Goal: Task Accomplishment & Management: Use online tool/utility

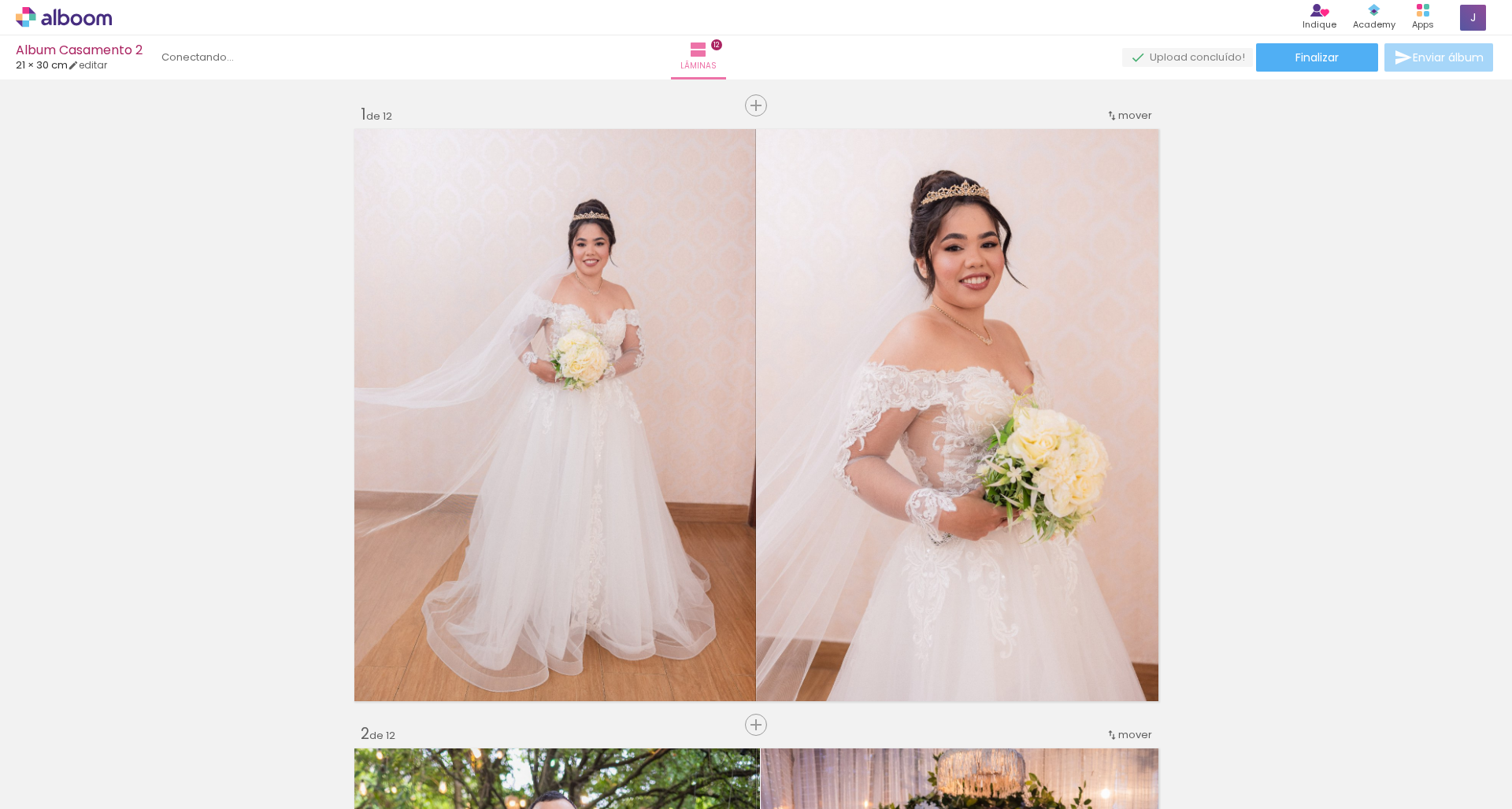
scroll to position [0, 2928]
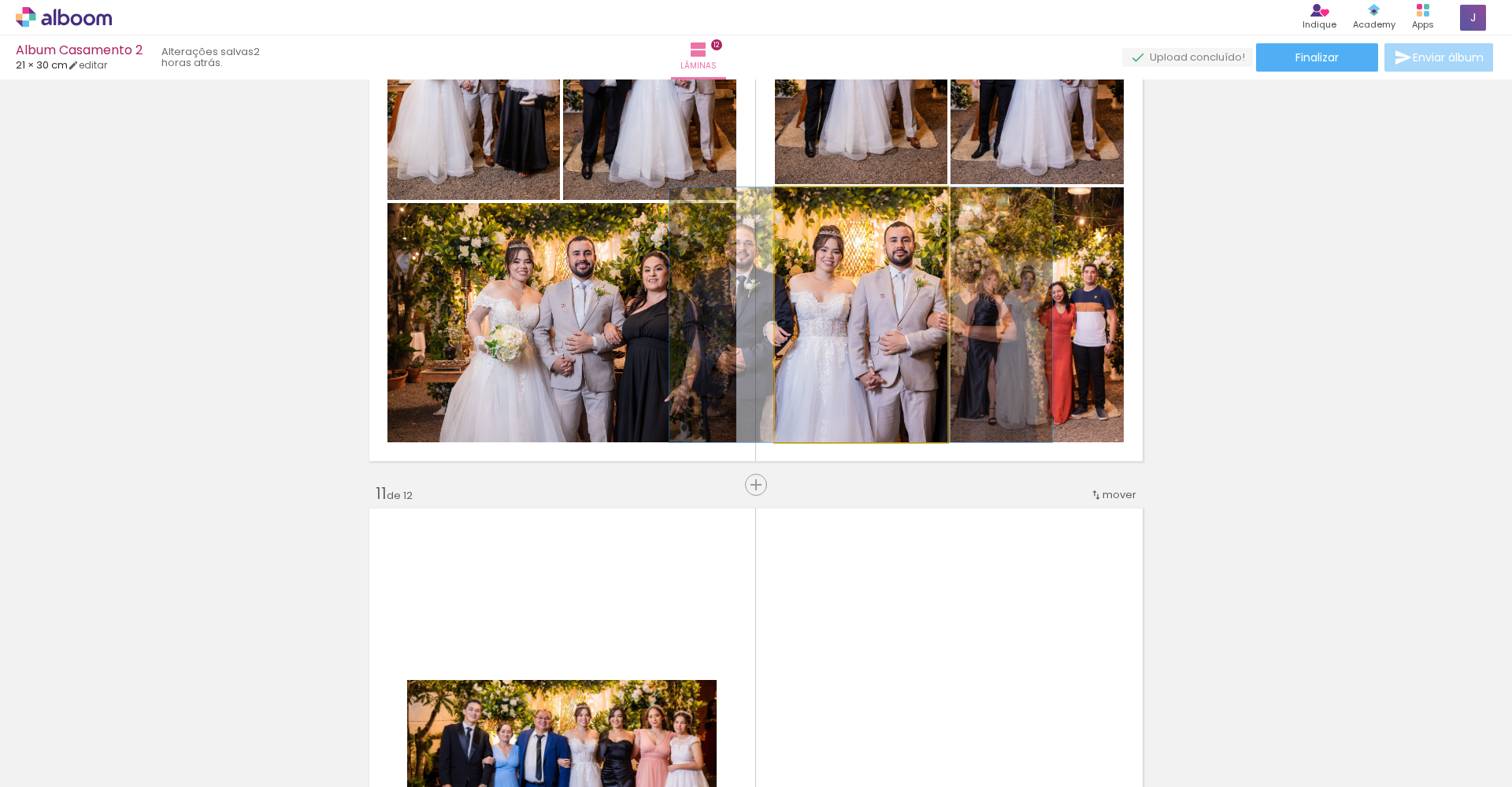
click at [913, 324] on quentale-photo at bounding box center [861, 315] width 172 height 255
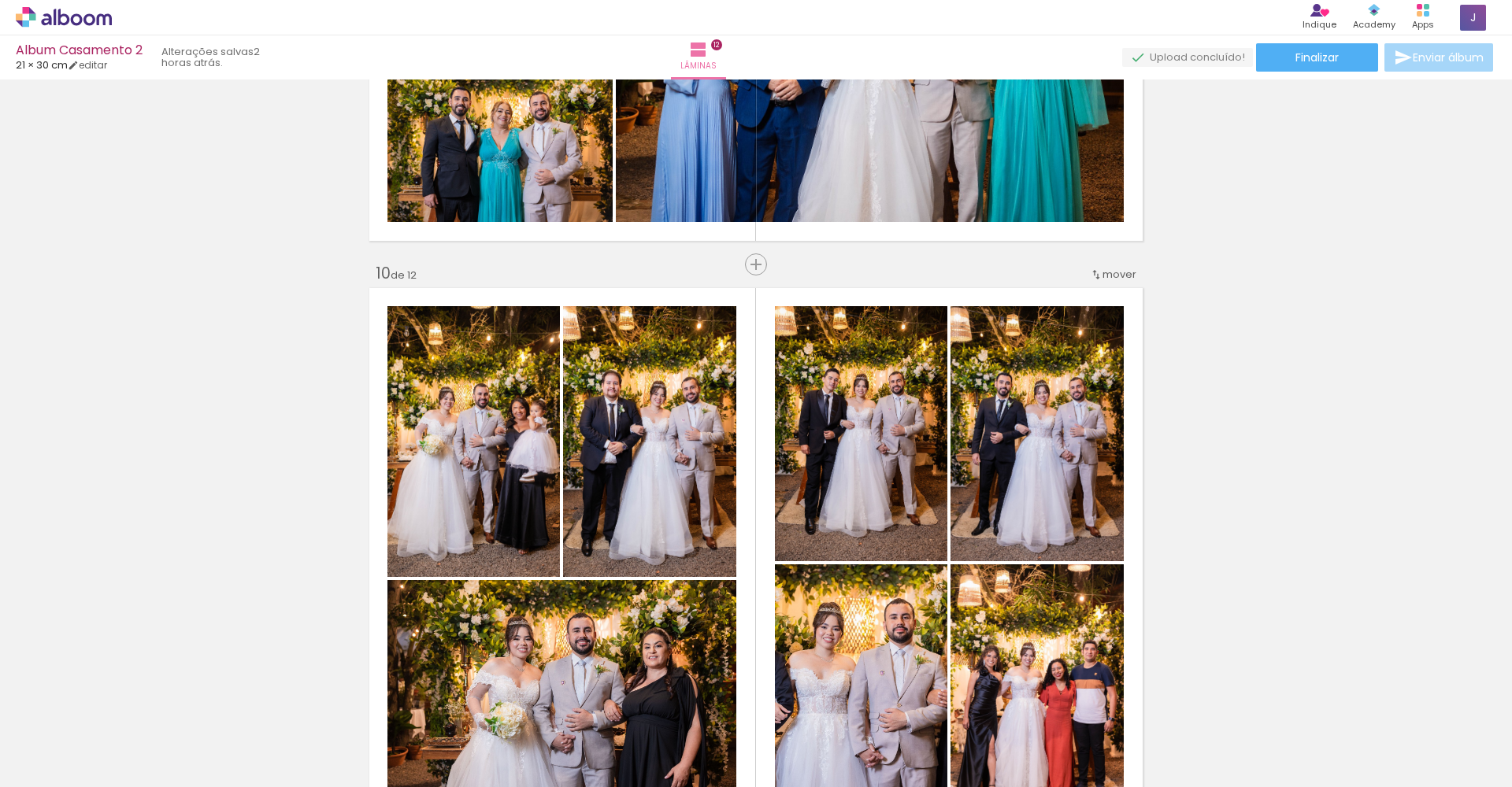
scroll to position [5467, 0]
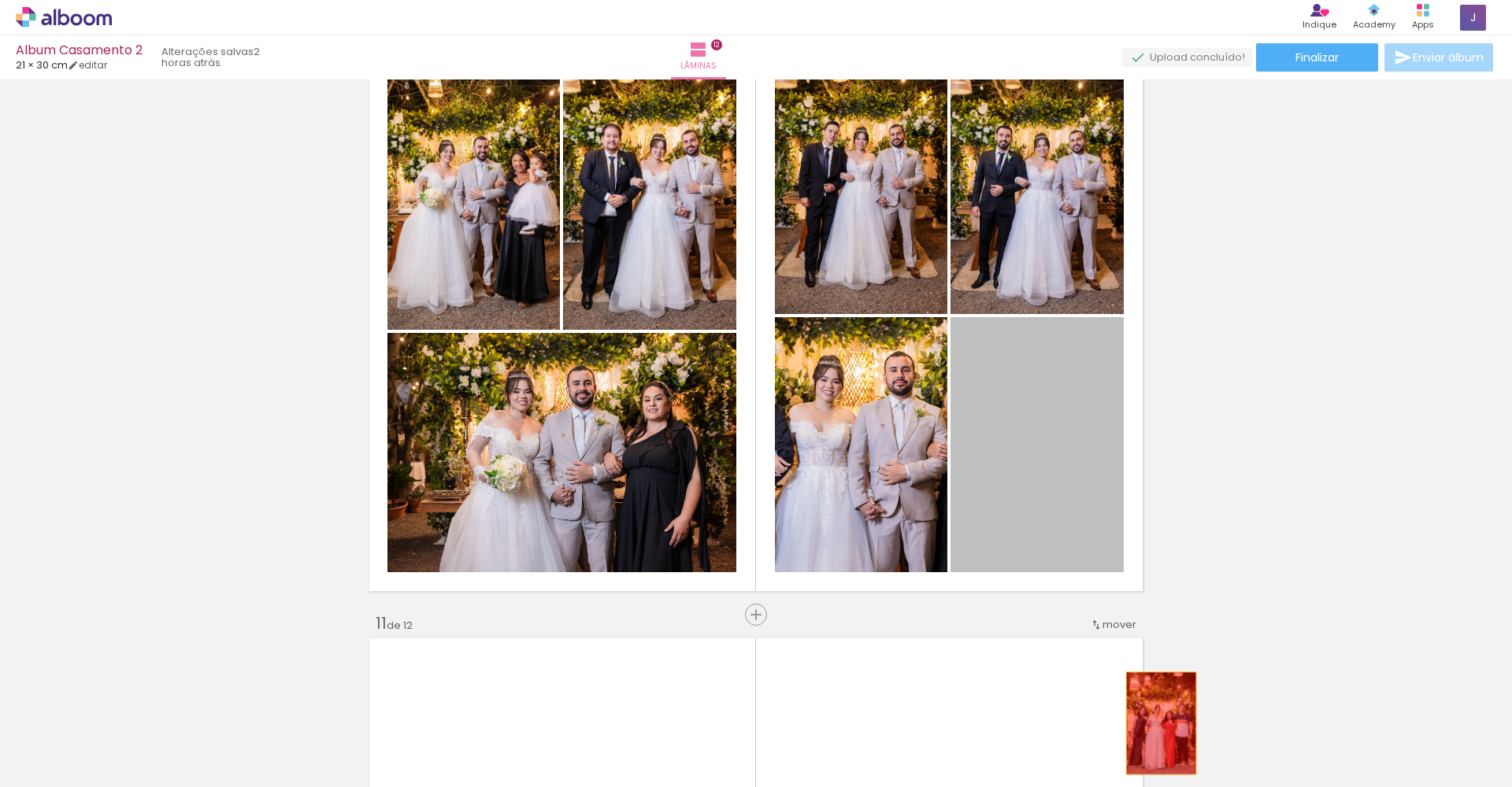
drag, startPoint x: 1054, startPoint y: 445, endPoint x: 1155, endPoint y: 723, distance: 295.8
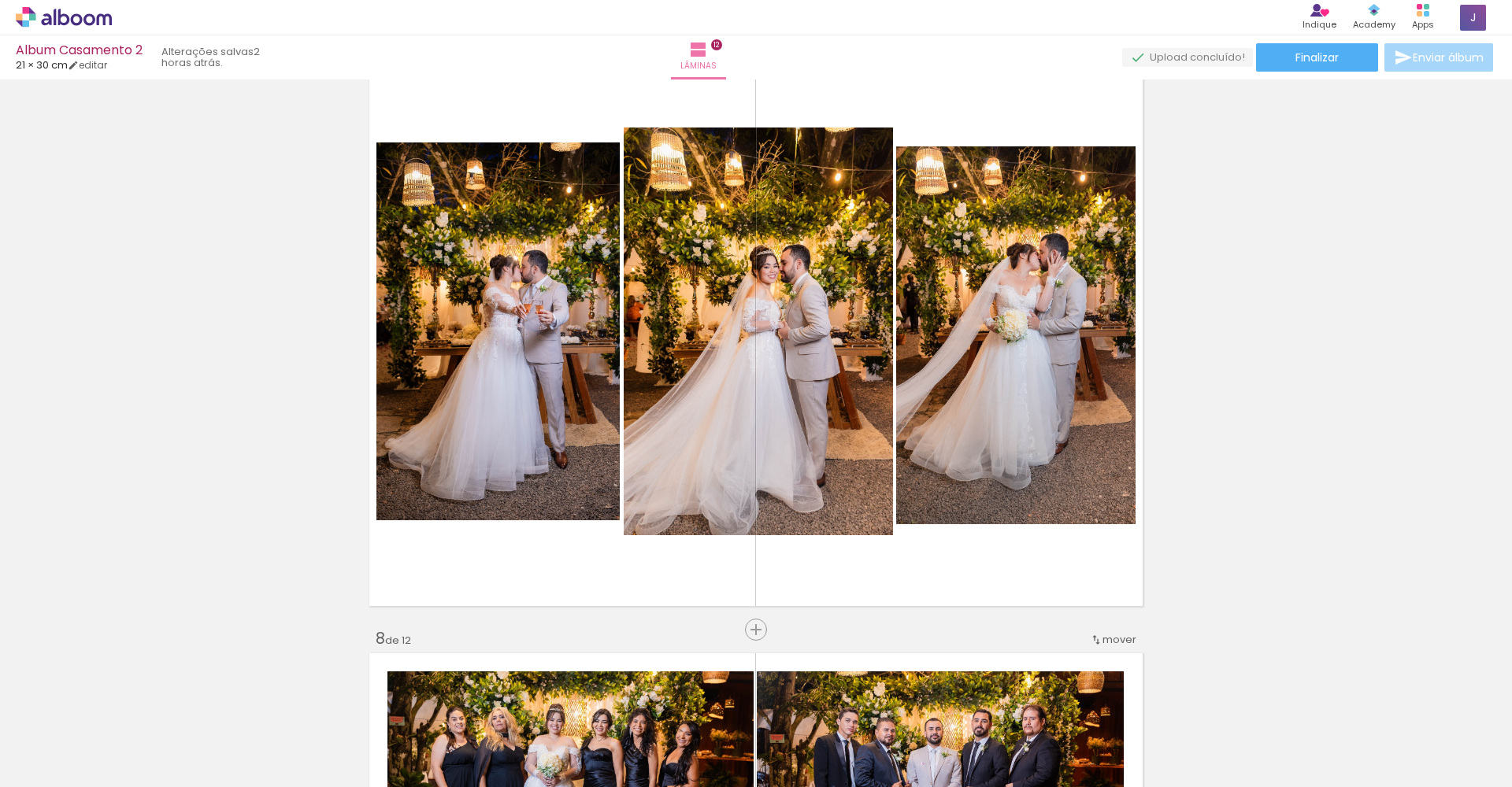
scroll to position [3632, 0]
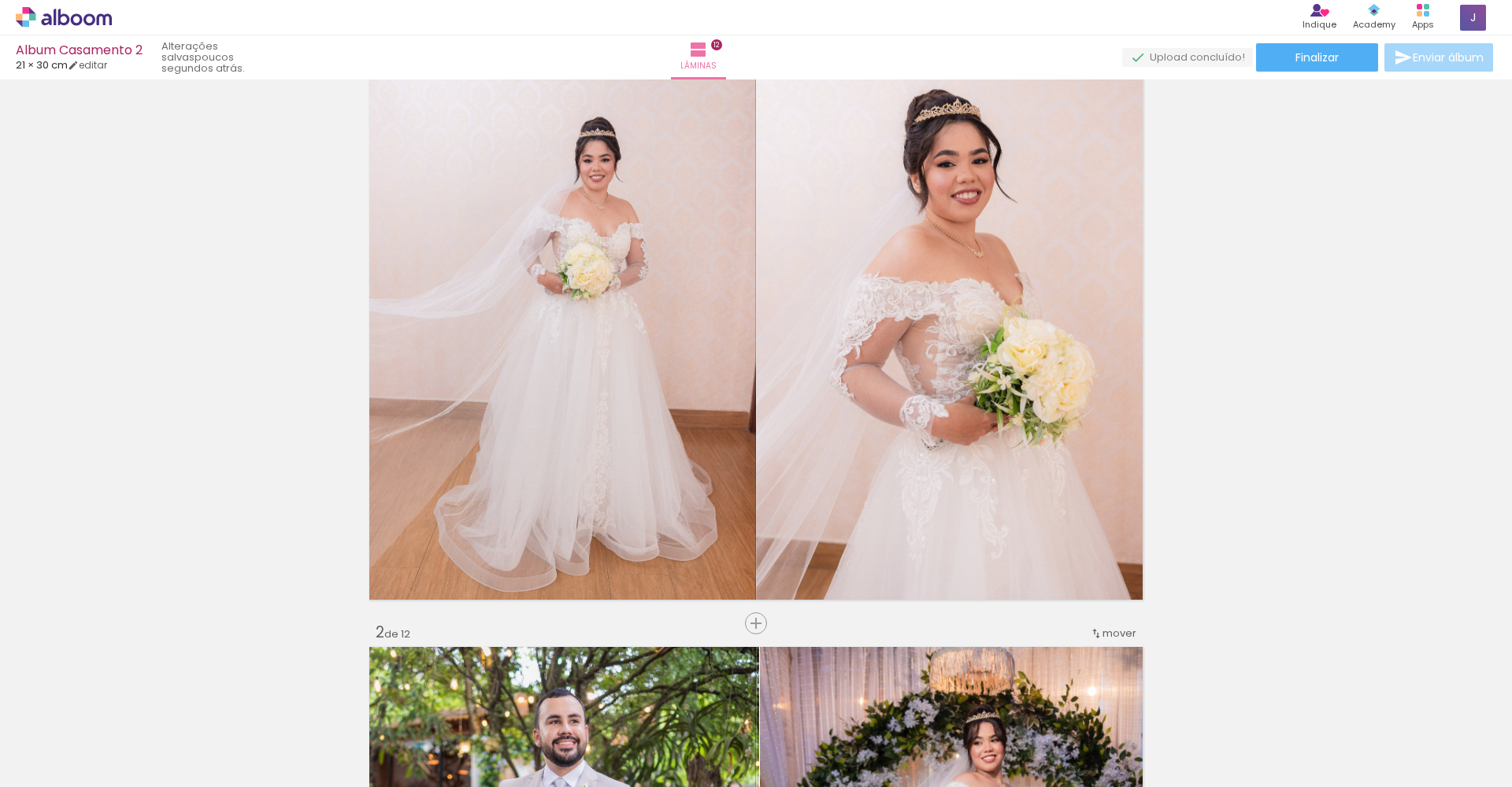
scroll to position [61, 0]
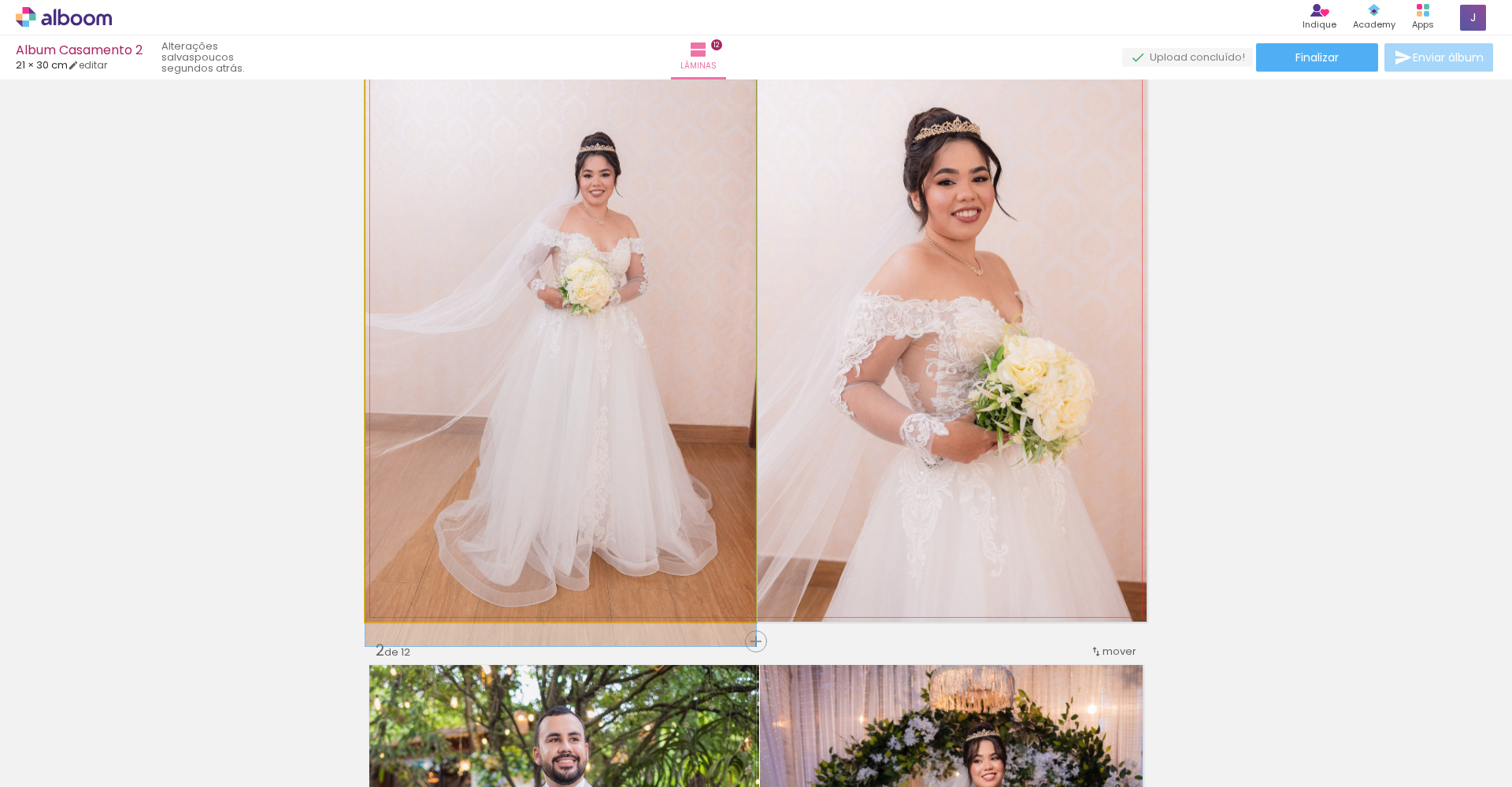
drag, startPoint x: 405, startPoint y: 321, endPoint x: 416, endPoint y: 318, distance: 11.4
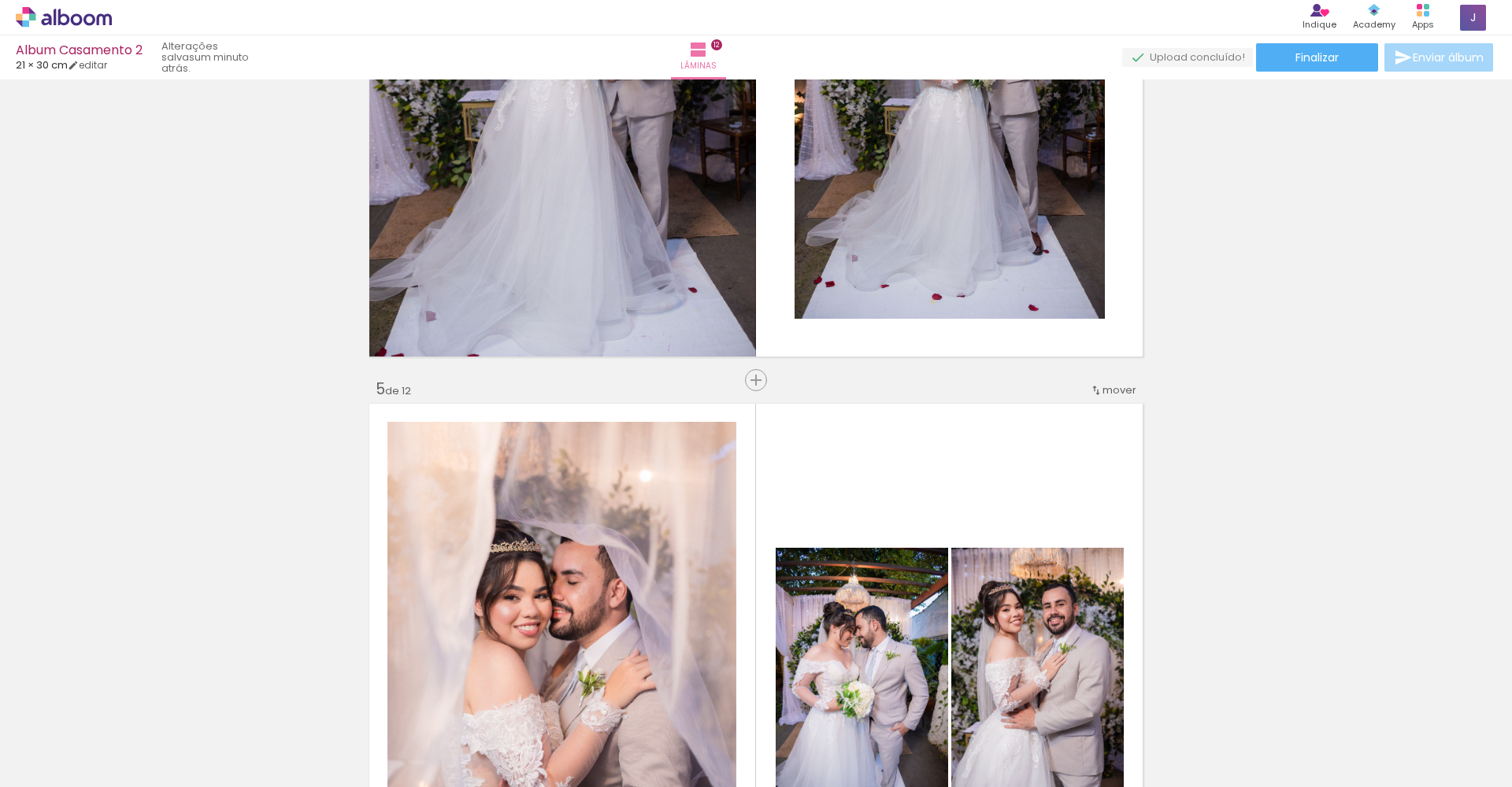
scroll to position [1754, 0]
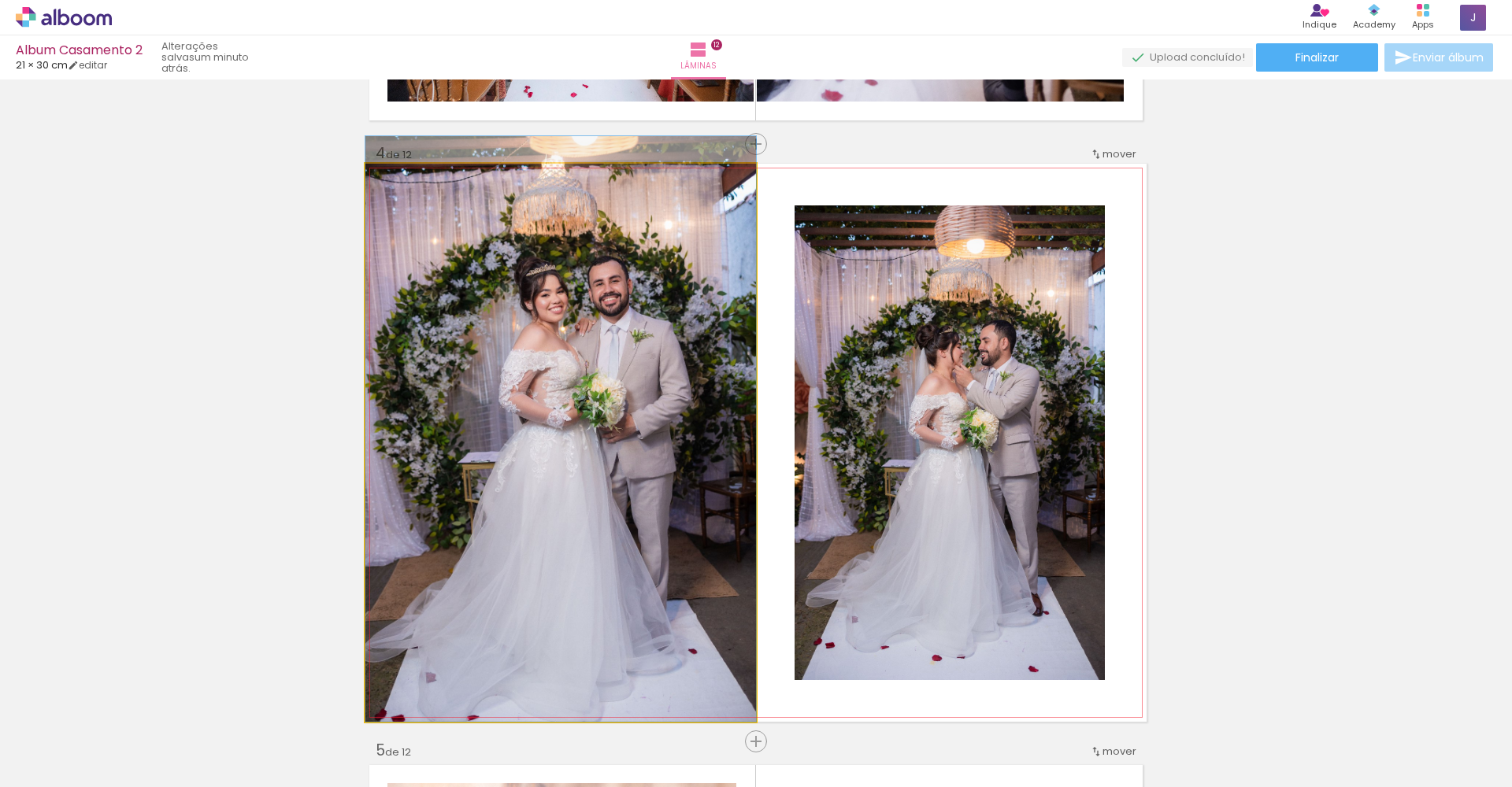
drag, startPoint x: 734, startPoint y: 379, endPoint x: 730, endPoint y: 361, distance: 18.4
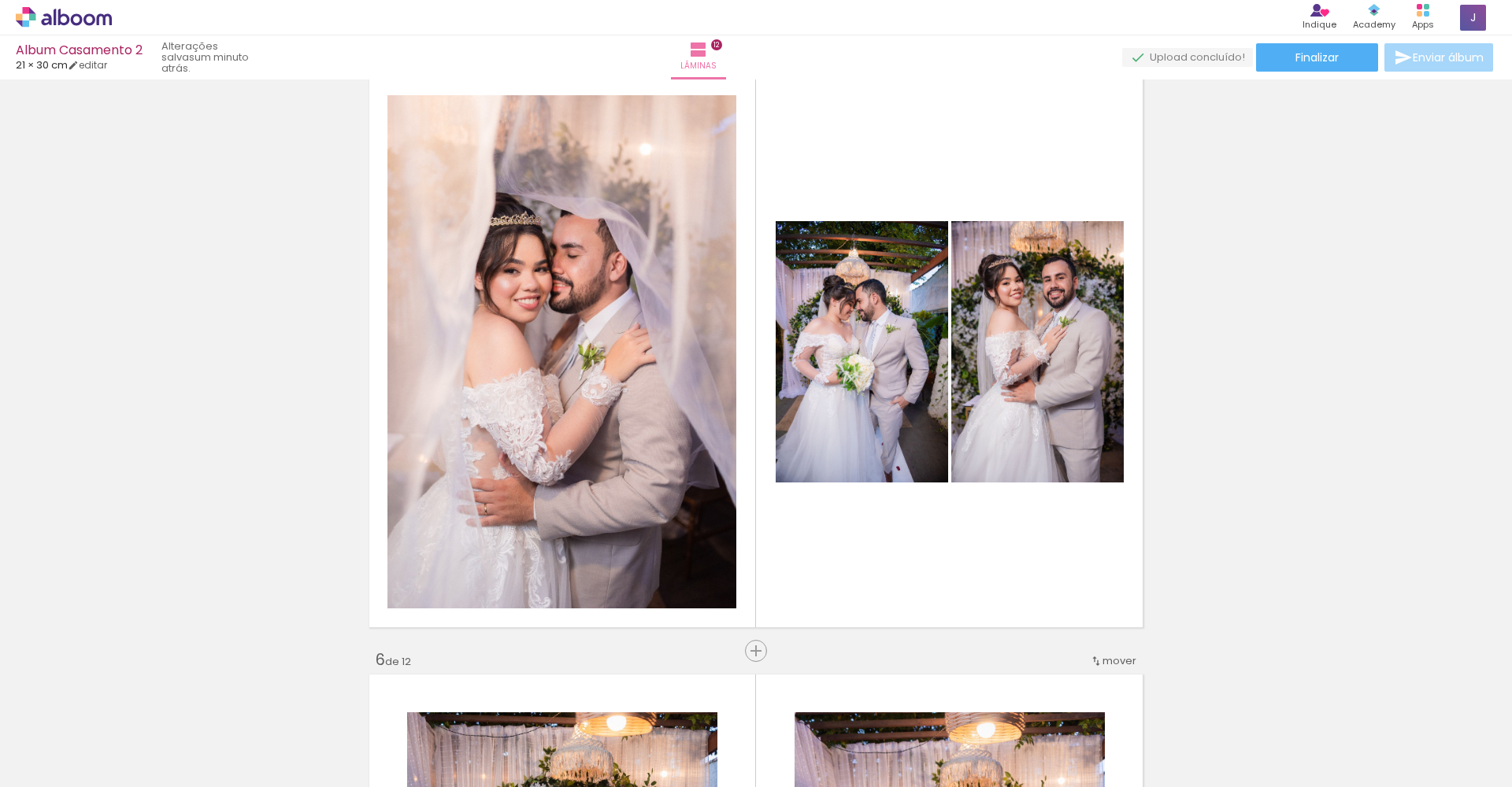
scroll to position [2469, 0]
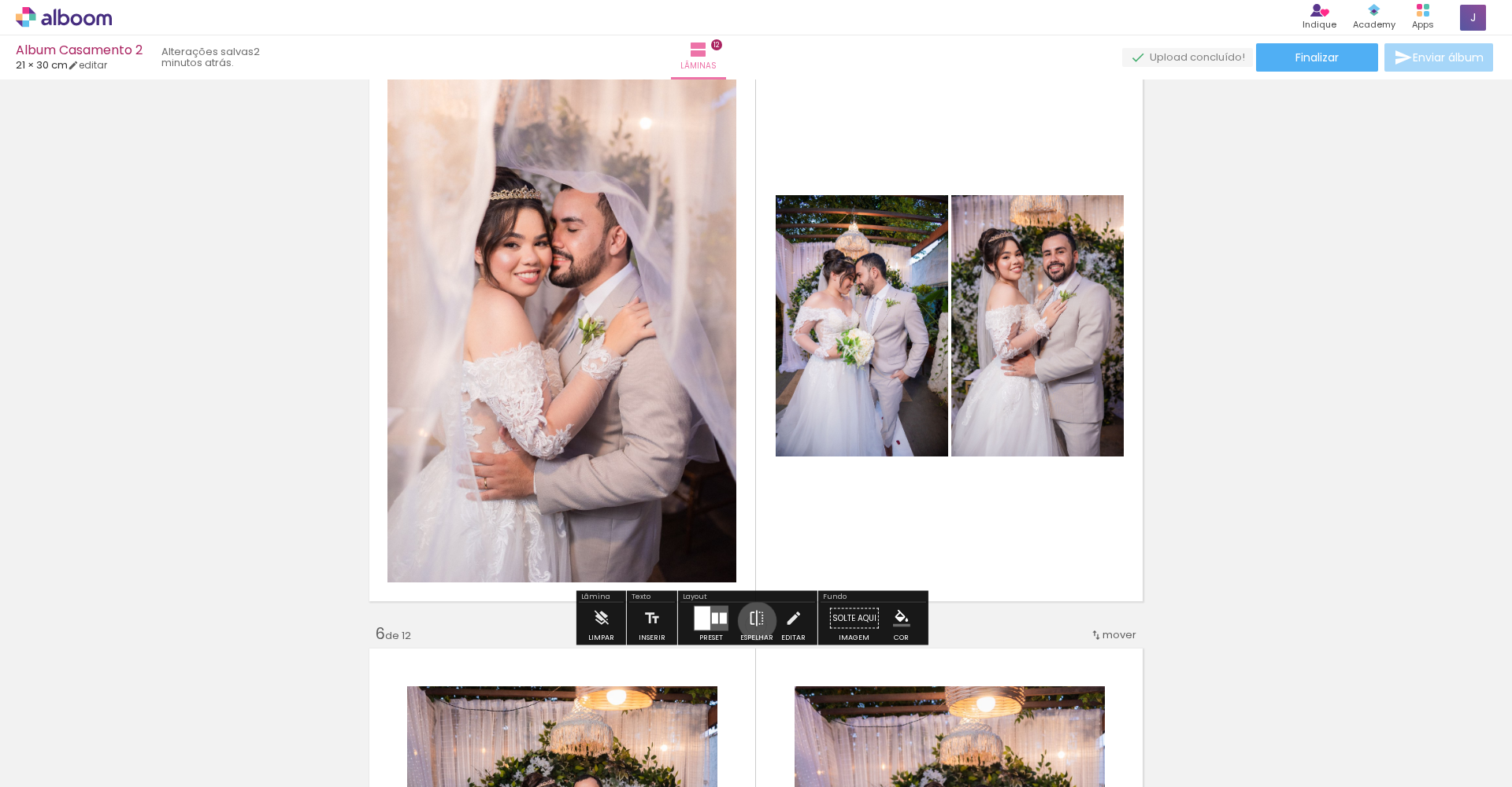
click at [754, 621] on iron-icon at bounding box center [757, 619] width 18 height 31
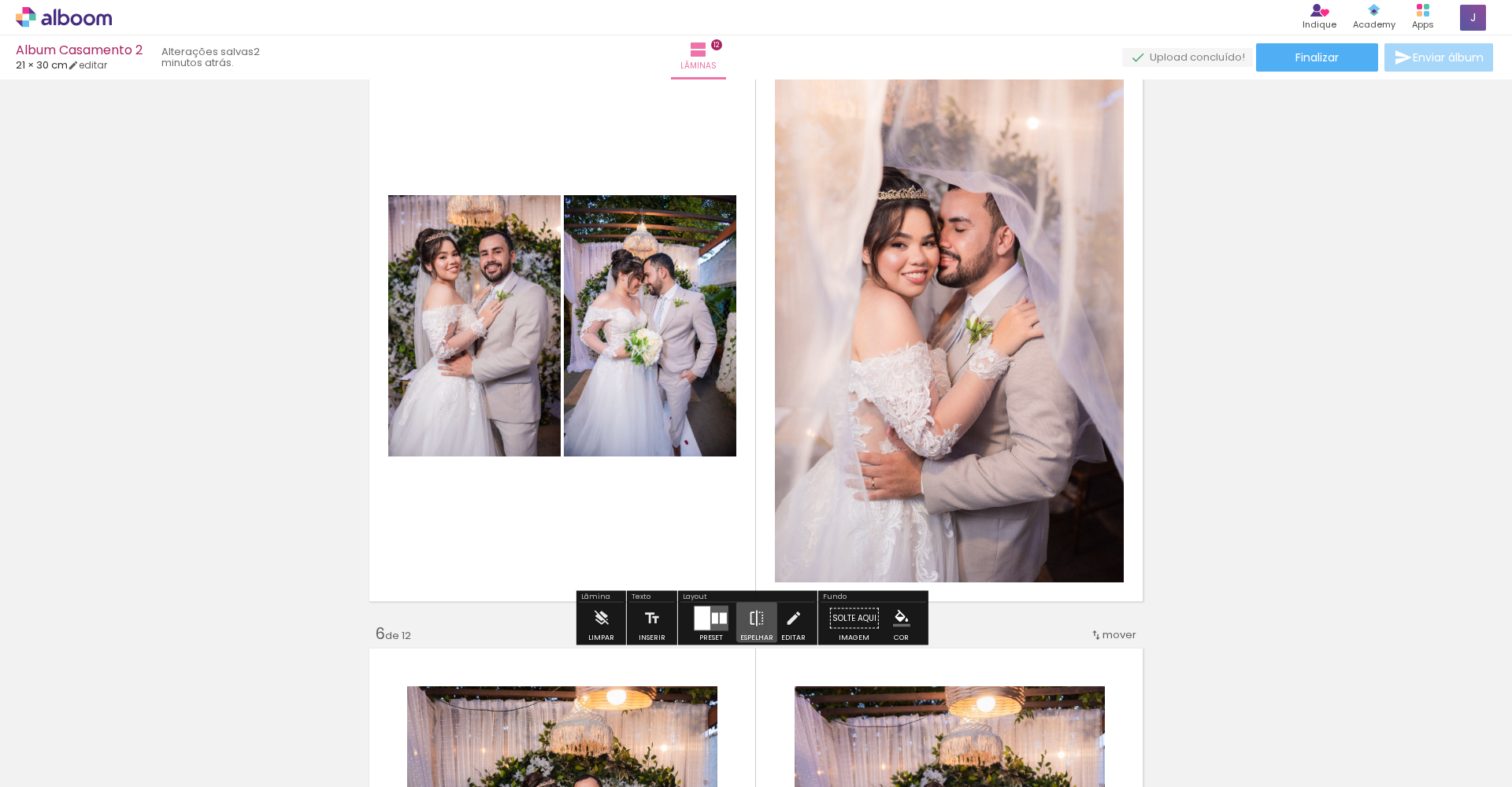
click at [754, 621] on iron-icon at bounding box center [757, 619] width 18 height 31
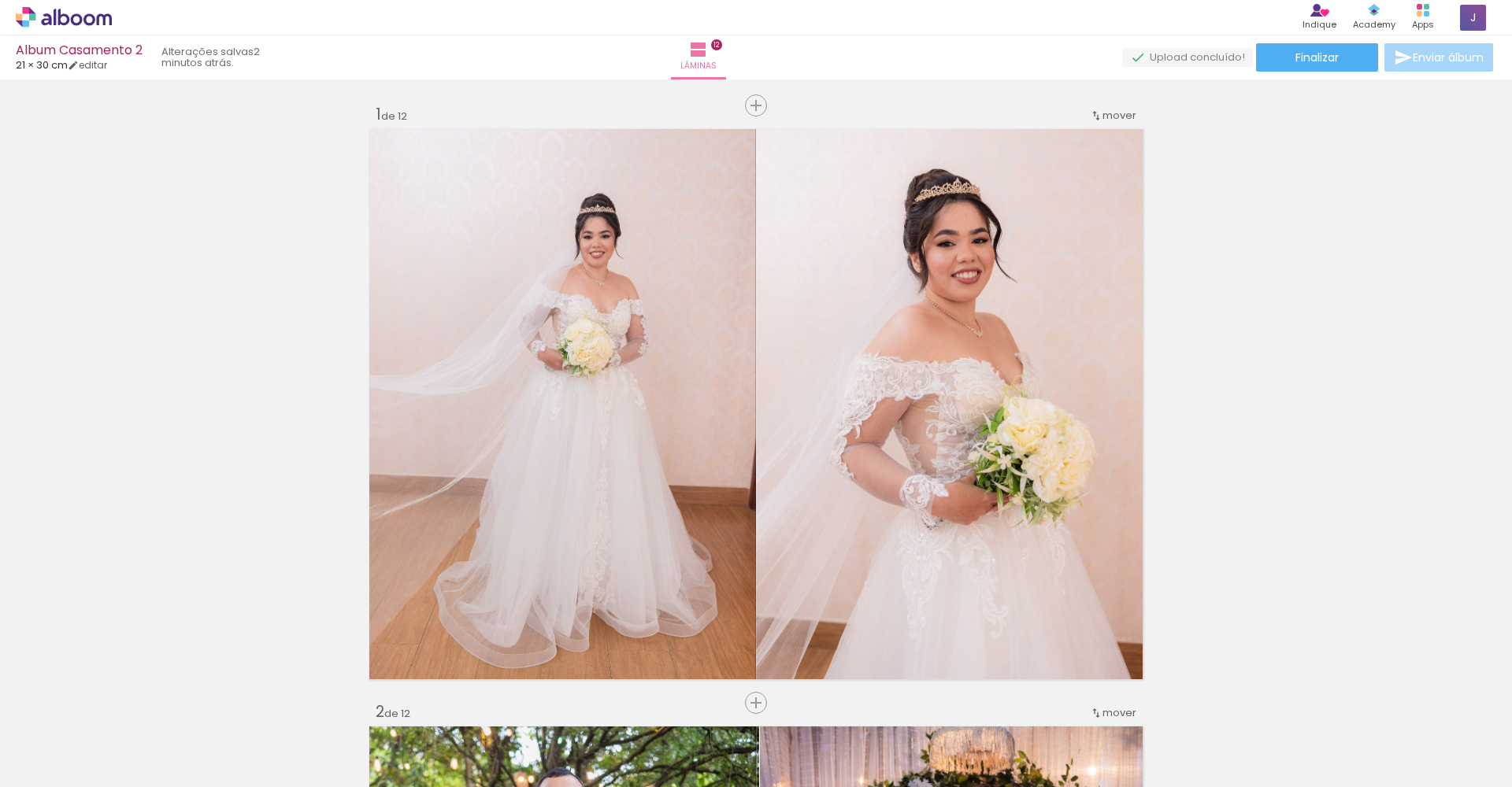
scroll to position [0, 2928]
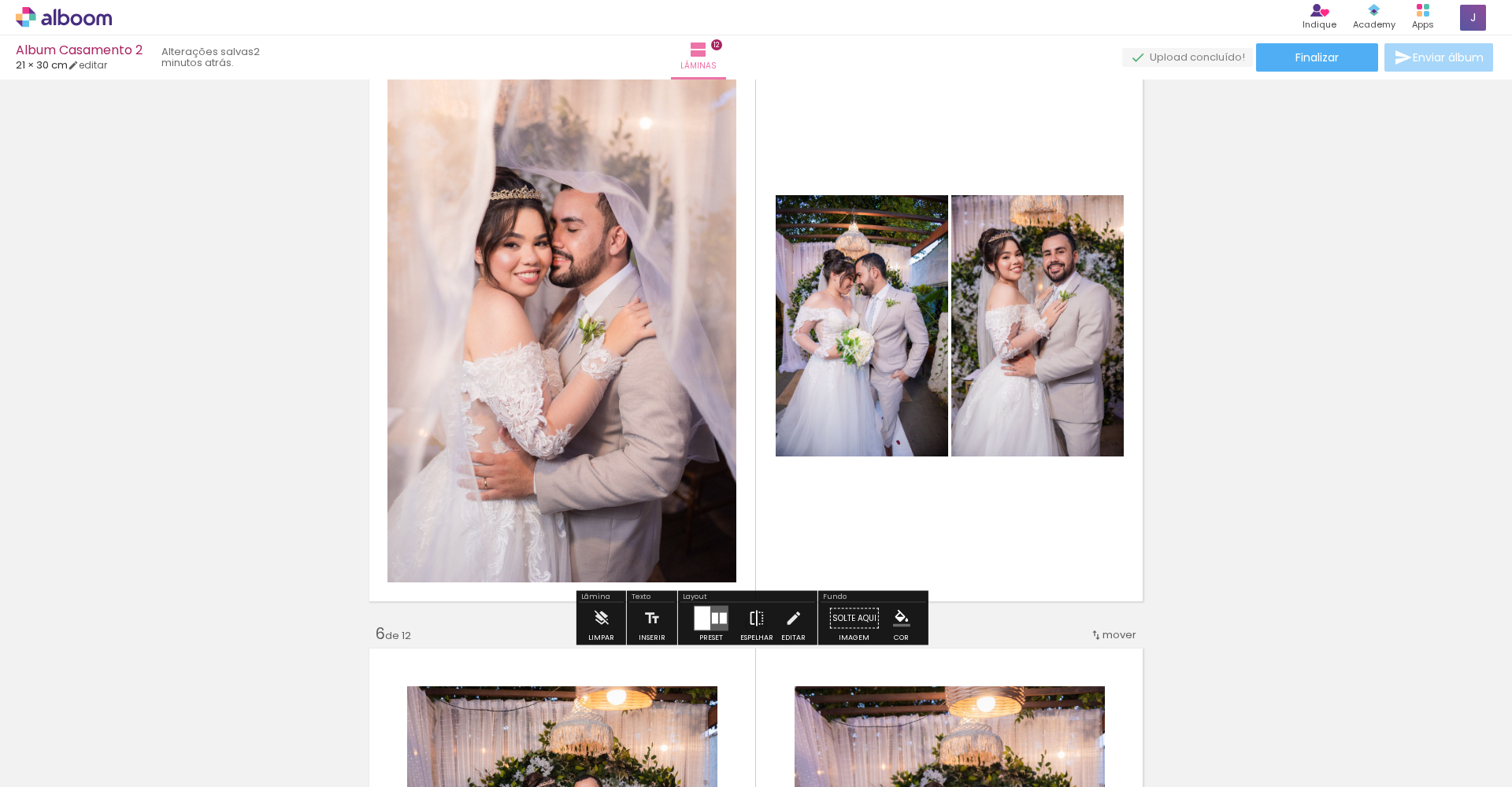
click at [753, 618] on iron-icon at bounding box center [757, 619] width 18 height 31
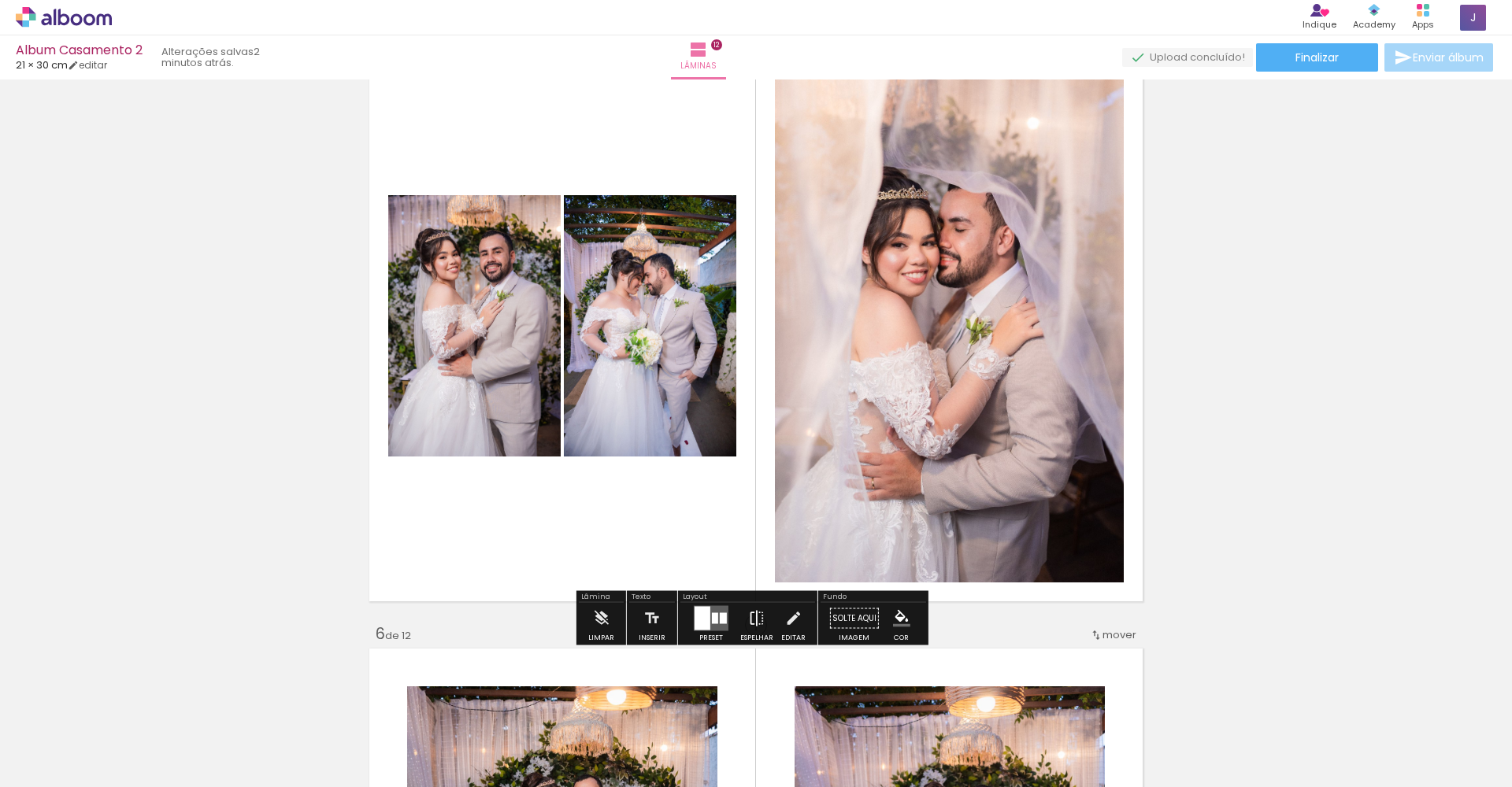
click at [753, 618] on iron-icon at bounding box center [757, 619] width 18 height 31
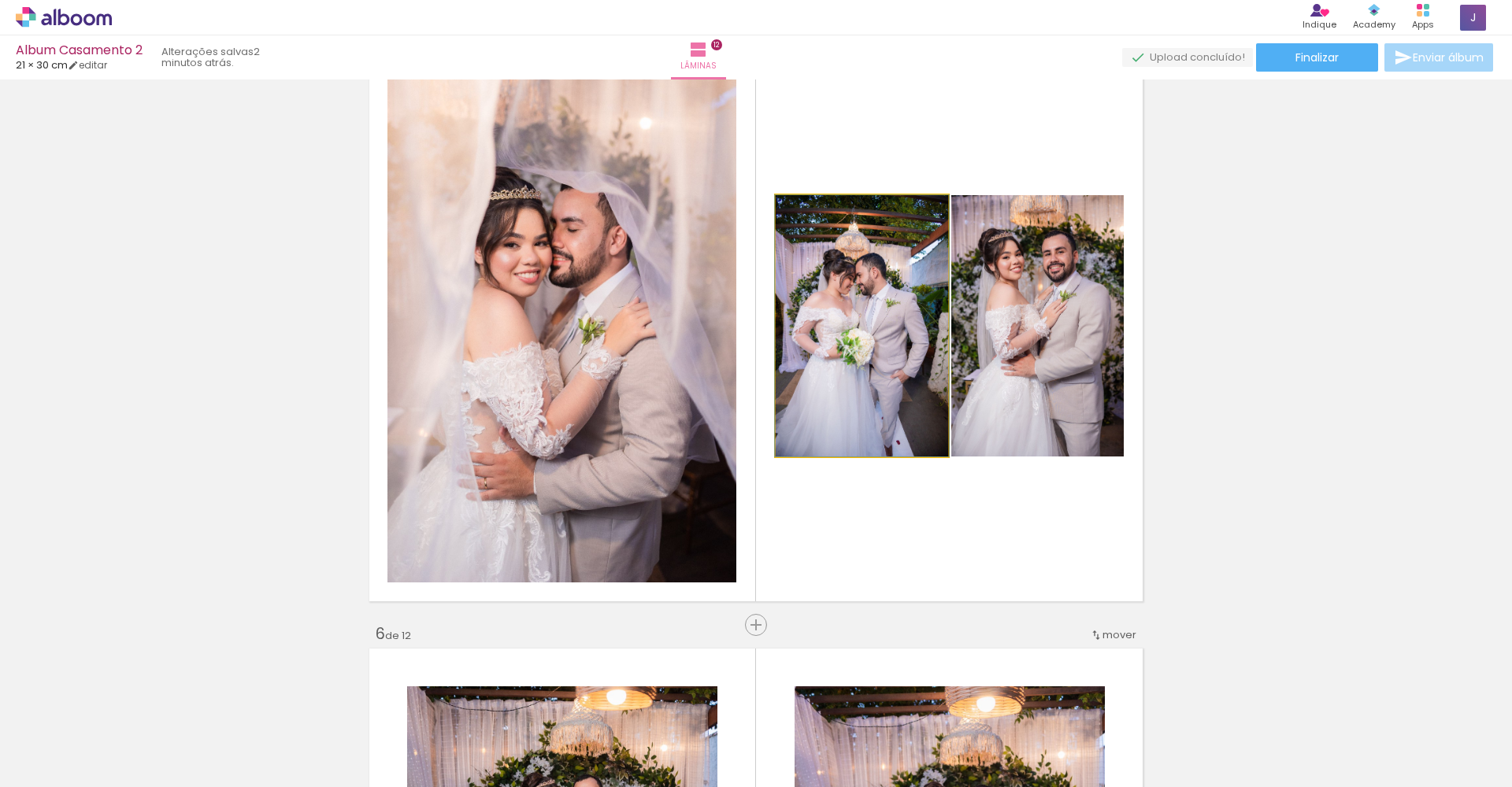
click at [797, 255] on quentale-photo at bounding box center [862, 326] width 172 height 262
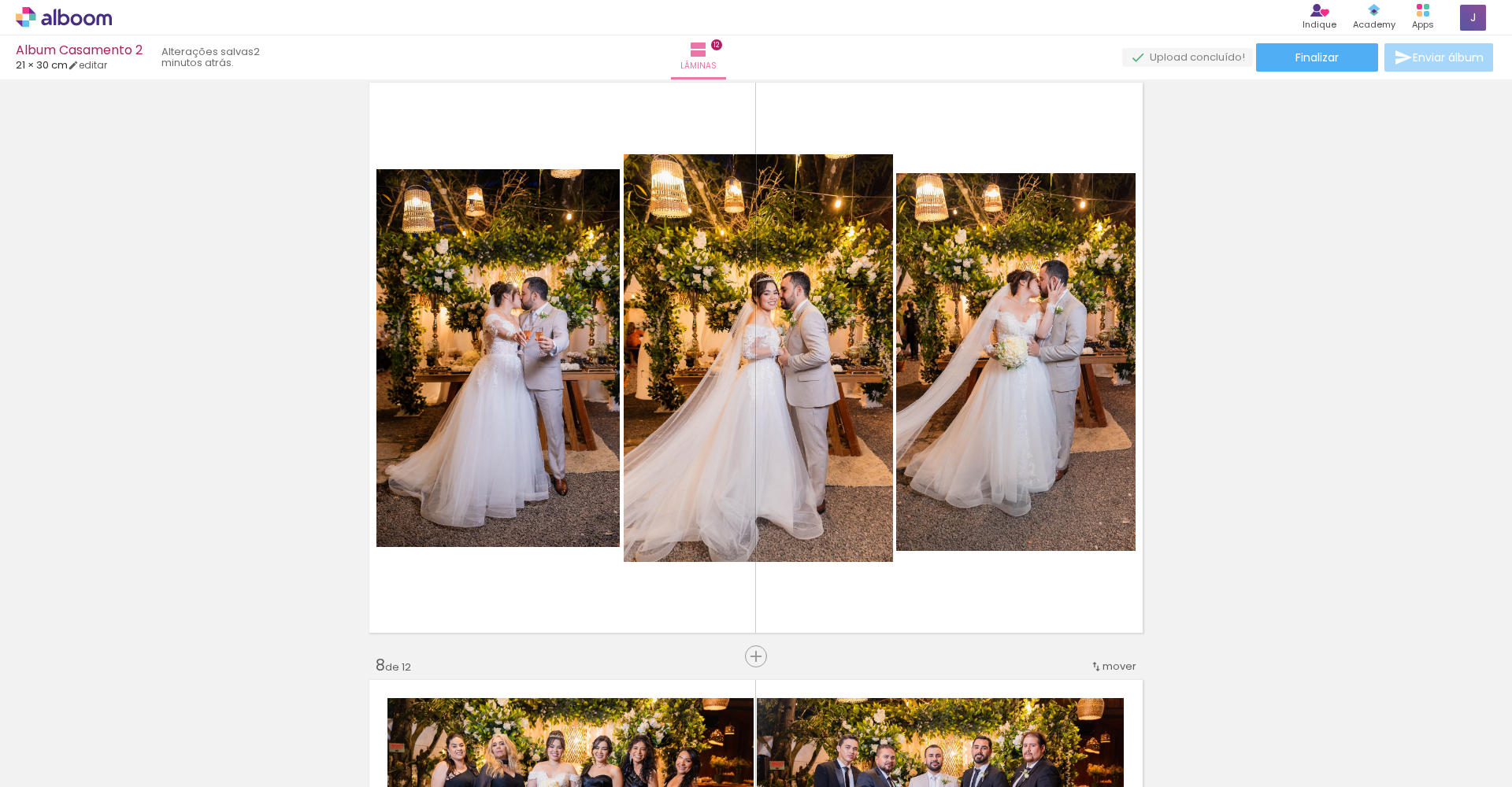
scroll to position [3642, 0]
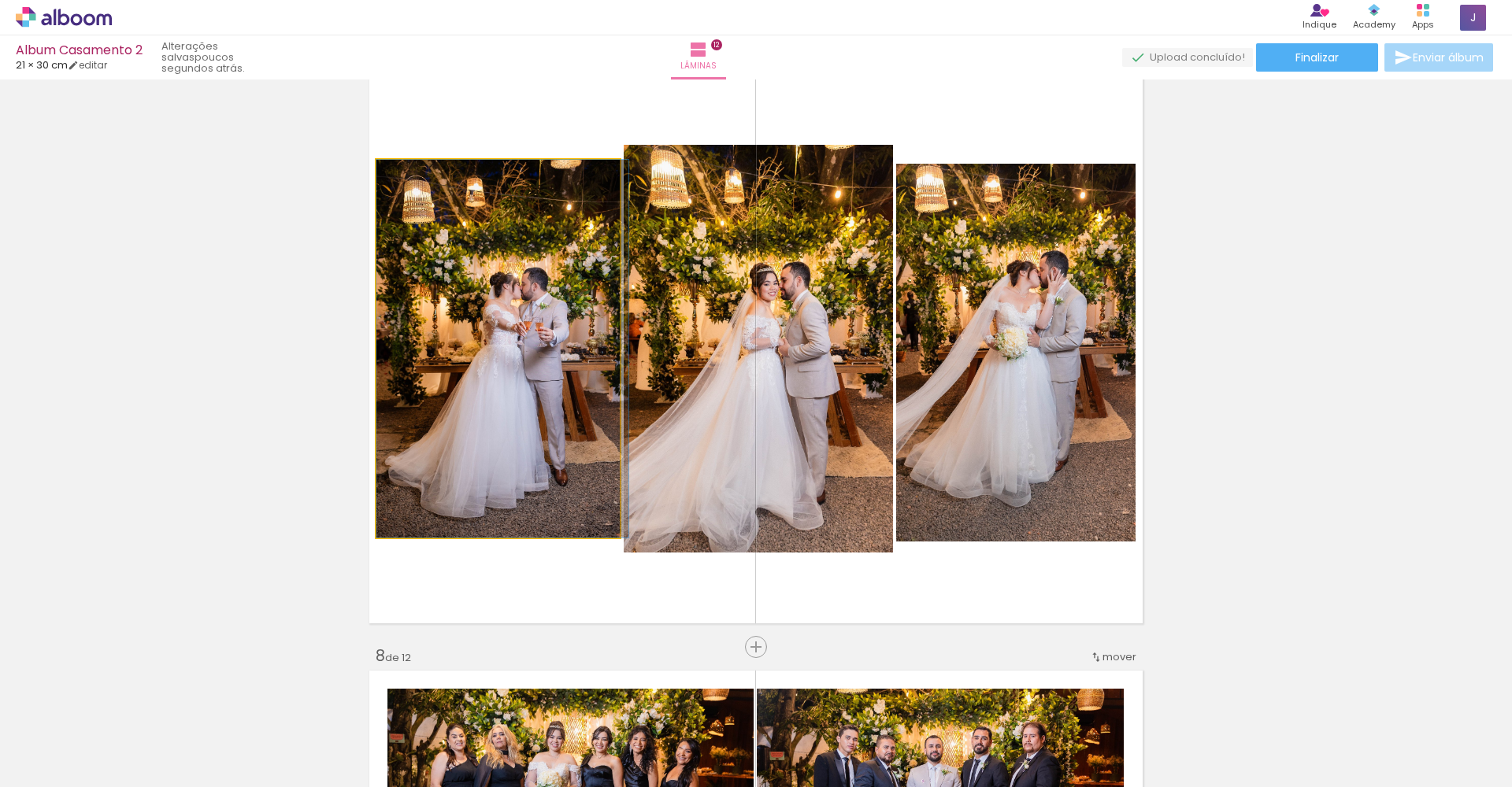
click at [545, 362] on quentale-photo at bounding box center [498, 349] width 243 height 378
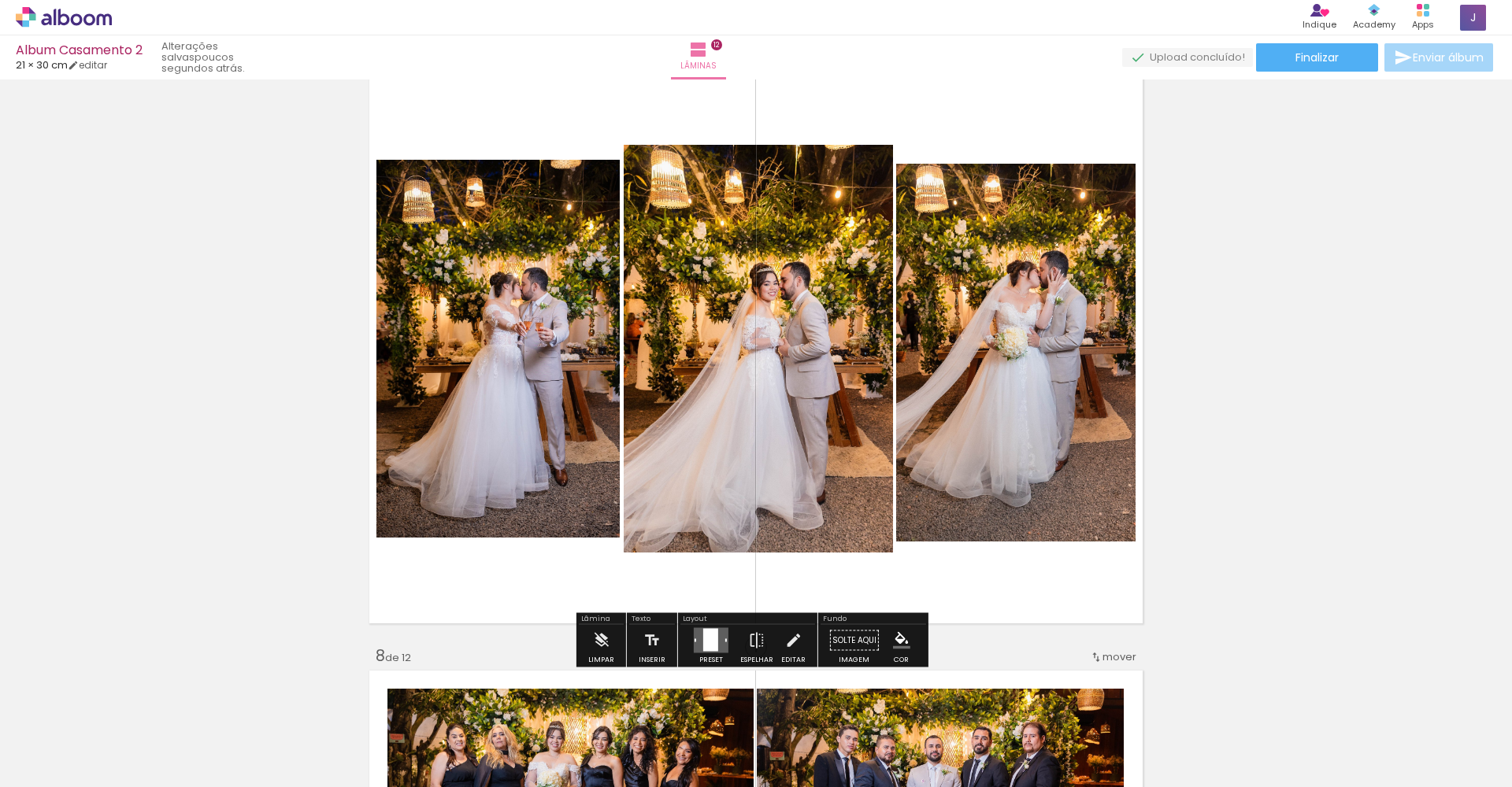
click at [295, 349] on div "Inserir lâmina 1 de 12 Inserir lâmina 2 de 12 Inserir lâmina 3 de 12 Inserir lâ…" at bounding box center [756, 328] width 1512 height 7770
